Goal: Information Seeking & Learning: Learn about a topic

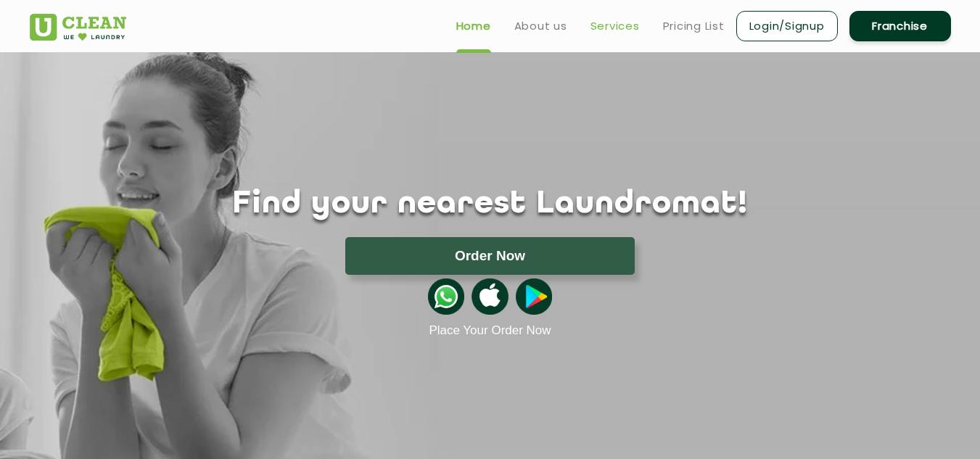
click at [618, 28] on link "Services" at bounding box center [614, 25] width 49 height 17
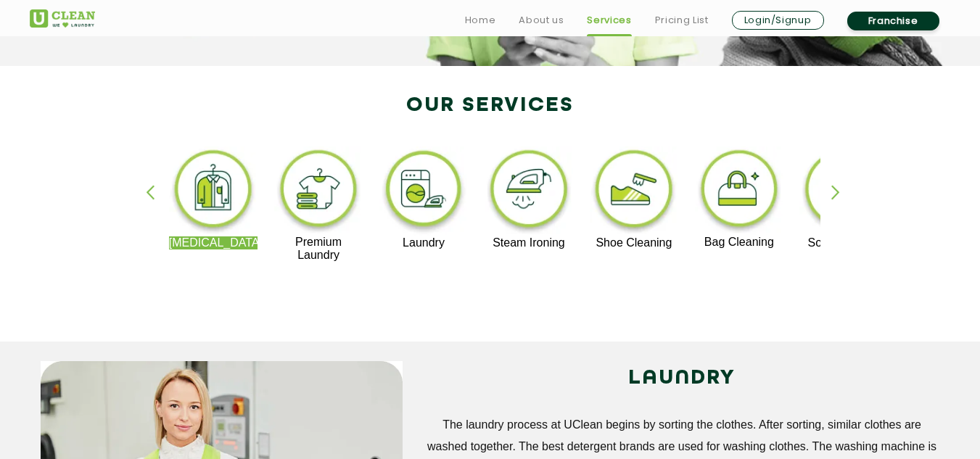
scroll to position [276, 0]
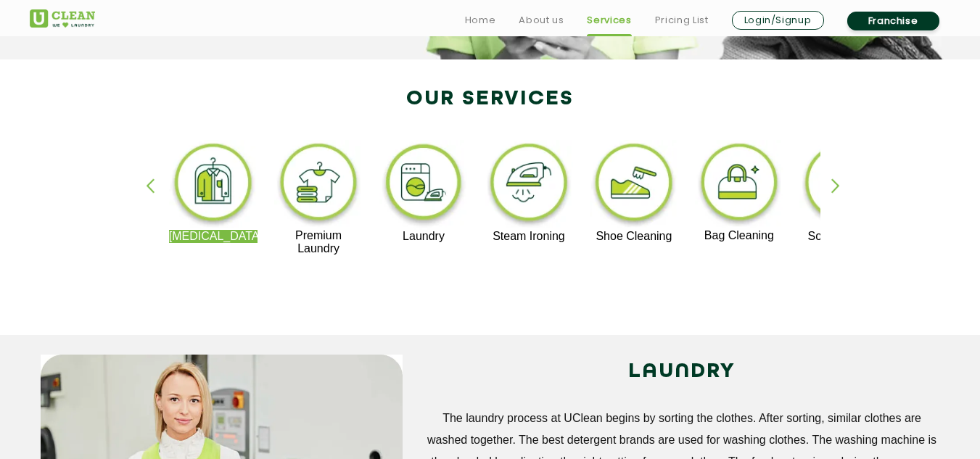
click at [836, 192] on div "button" at bounding box center [842, 198] width 22 height 40
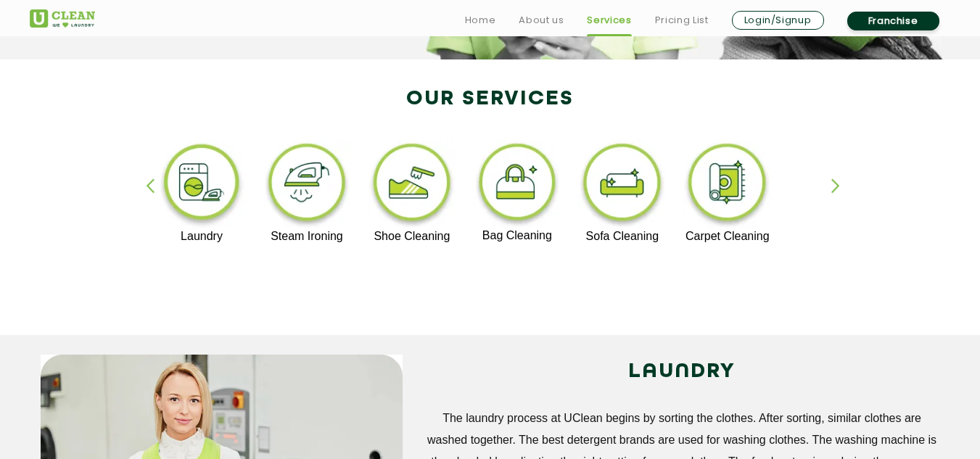
click at [836, 192] on div "button" at bounding box center [842, 198] width 22 height 40
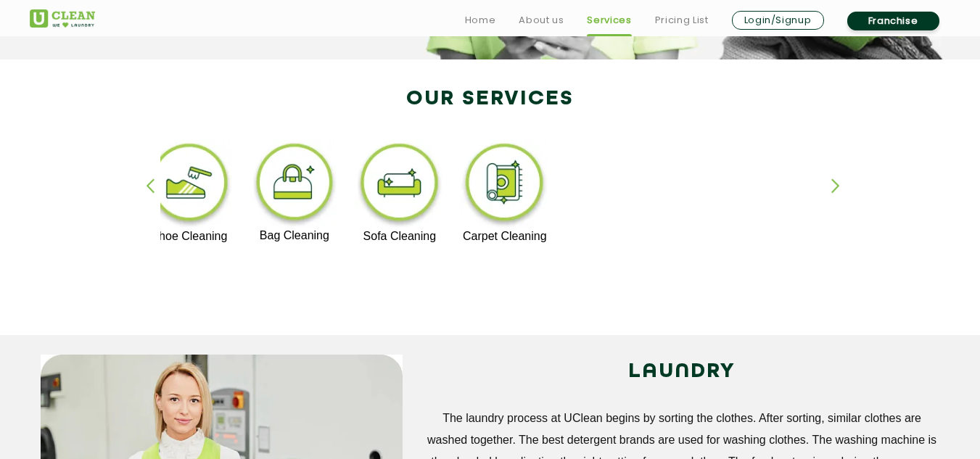
click at [836, 192] on div "button" at bounding box center [842, 198] width 22 height 40
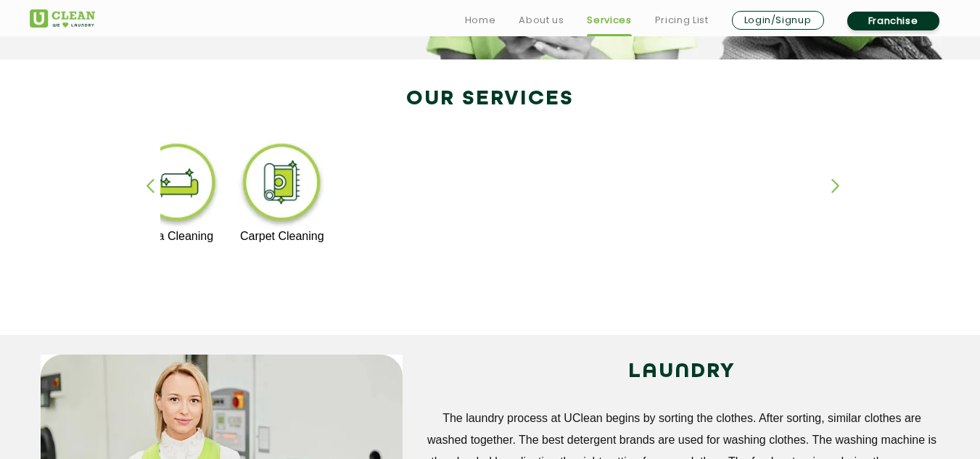
click at [149, 178] on div "[MEDICAL_DATA] Premium Laundry Laundry Steam Ironing Shoe Cleaning Bag Cleaning…" at bounding box center [490, 204] width 943 height 261
click at [154, 185] on div "button" at bounding box center [157, 198] width 22 height 40
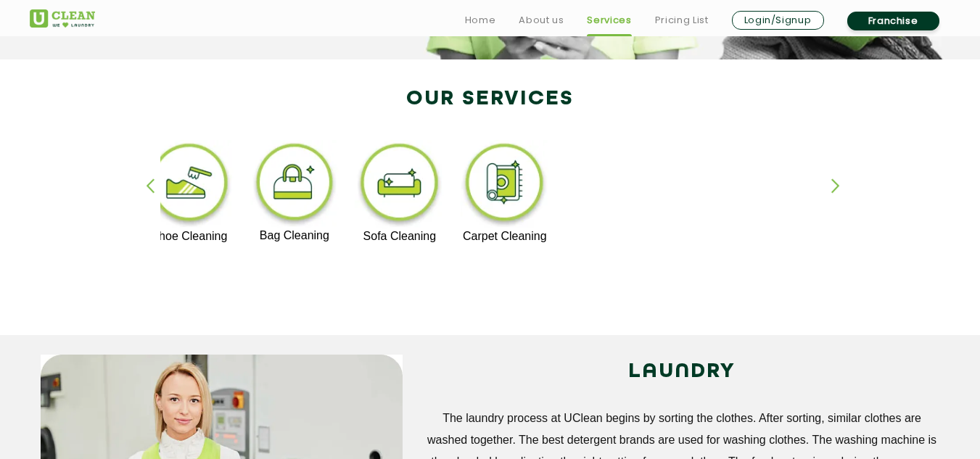
click at [154, 185] on div "button" at bounding box center [157, 198] width 22 height 40
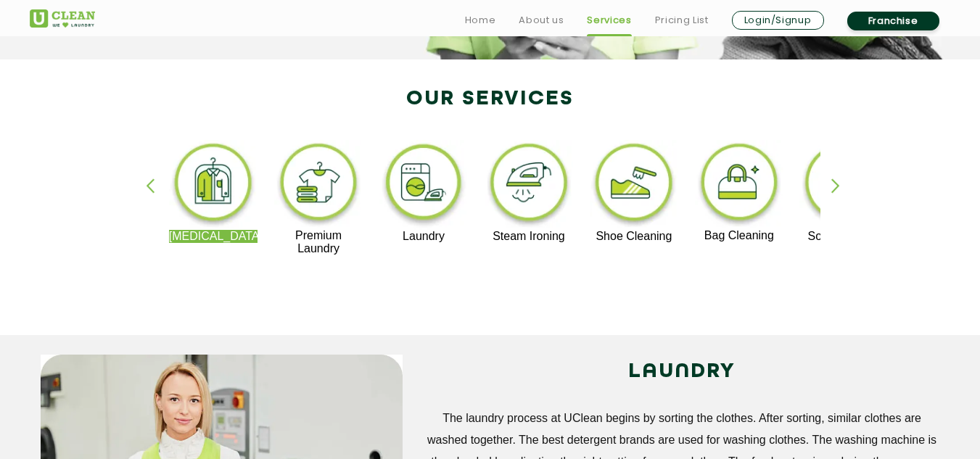
click at [154, 185] on div "button" at bounding box center [157, 198] width 22 height 40
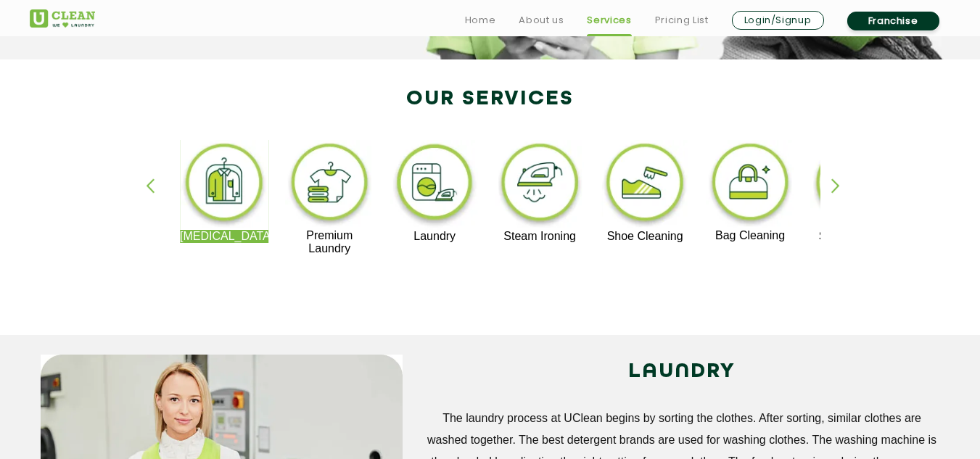
drag, startPoint x: 176, startPoint y: 236, endPoint x: 231, endPoint y: 244, distance: 55.6
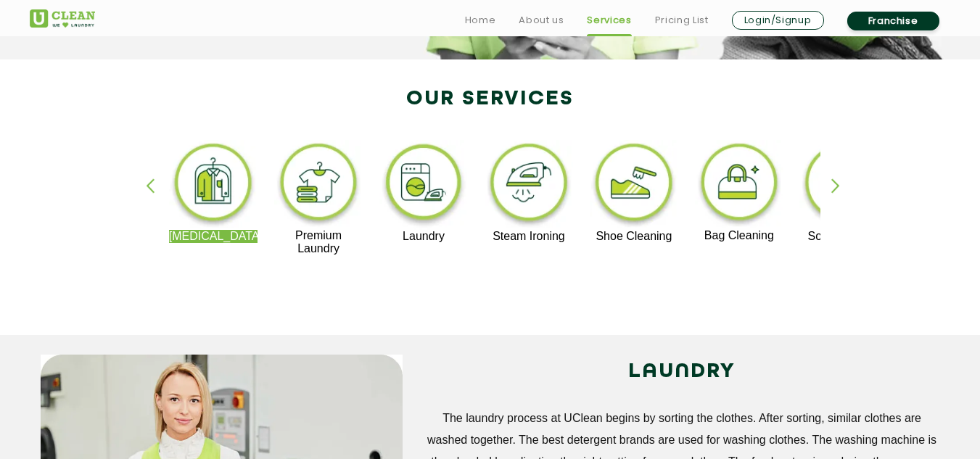
drag, startPoint x: 187, startPoint y: 235, endPoint x: 226, endPoint y: 235, distance: 38.4
click at [226, 235] on p "[MEDICAL_DATA]" at bounding box center [213, 236] width 89 height 13
click at [833, 180] on div "button" at bounding box center [842, 198] width 22 height 40
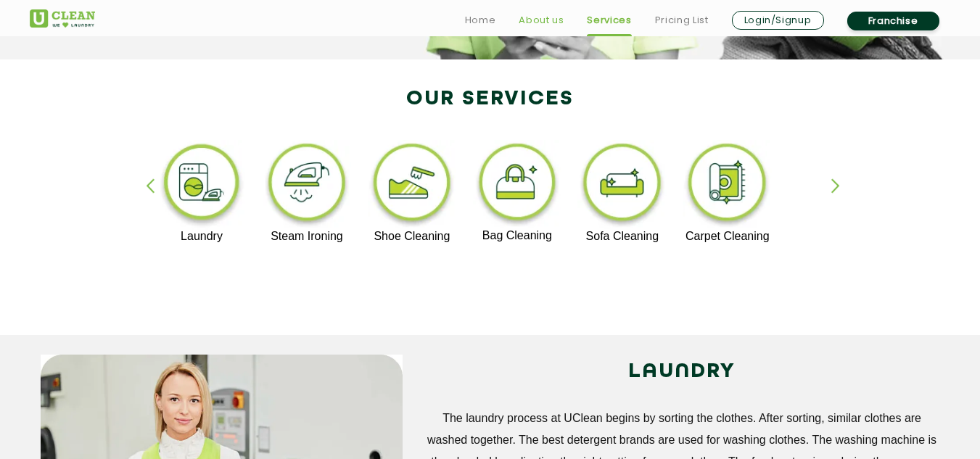
click at [552, 18] on link "About us" at bounding box center [540, 20] width 45 height 17
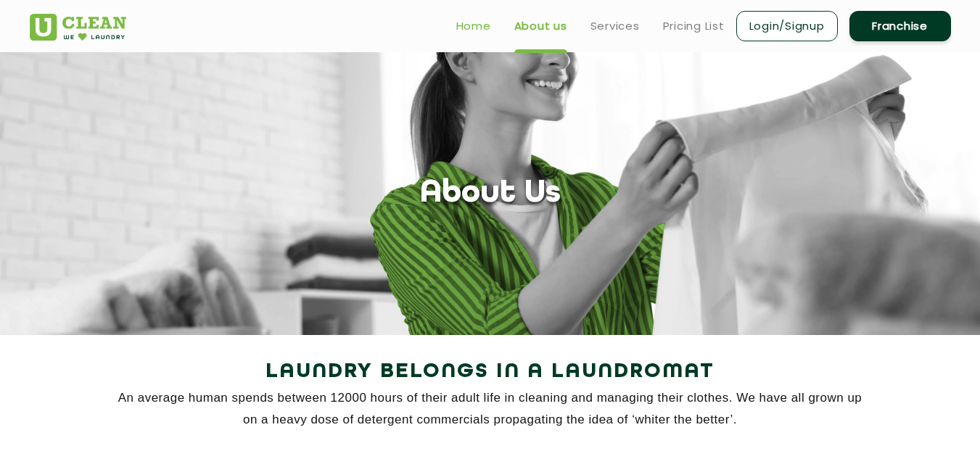
click at [479, 28] on link "Home" at bounding box center [473, 25] width 35 height 17
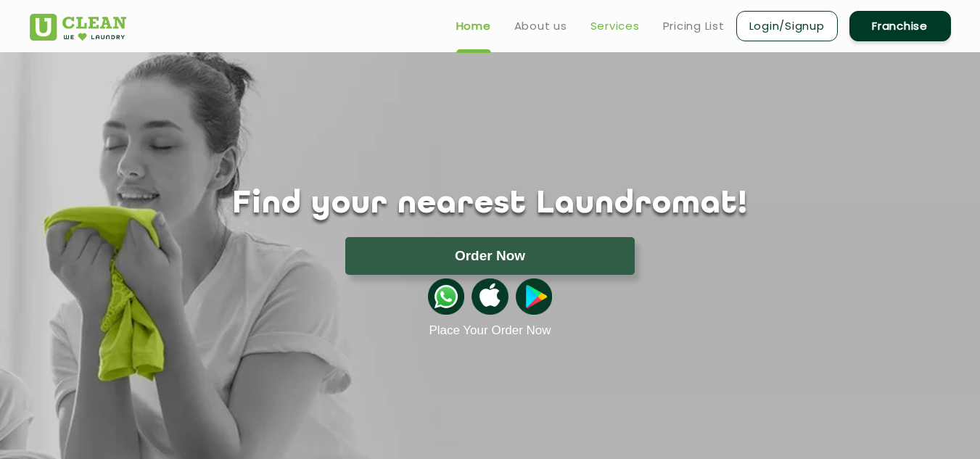
click at [606, 26] on link "Services" at bounding box center [614, 25] width 49 height 17
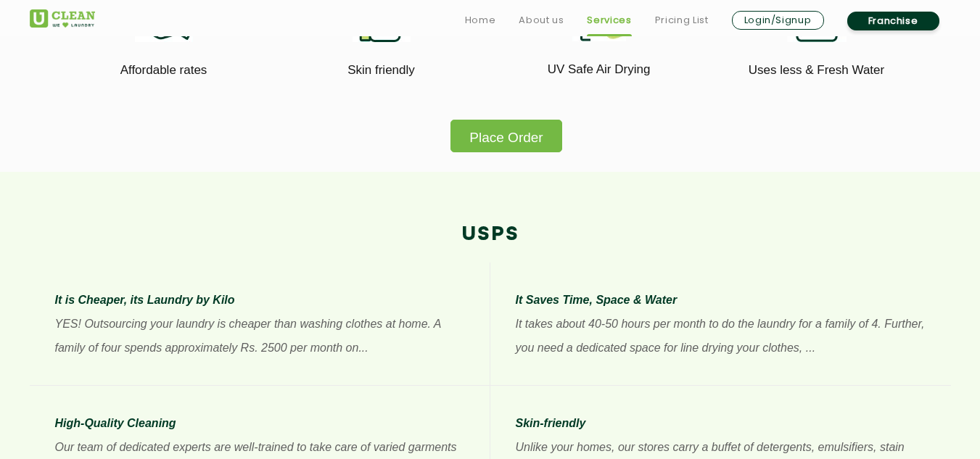
scroll to position [955, 0]
